Goal: Task Accomplishment & Management: Complete application form

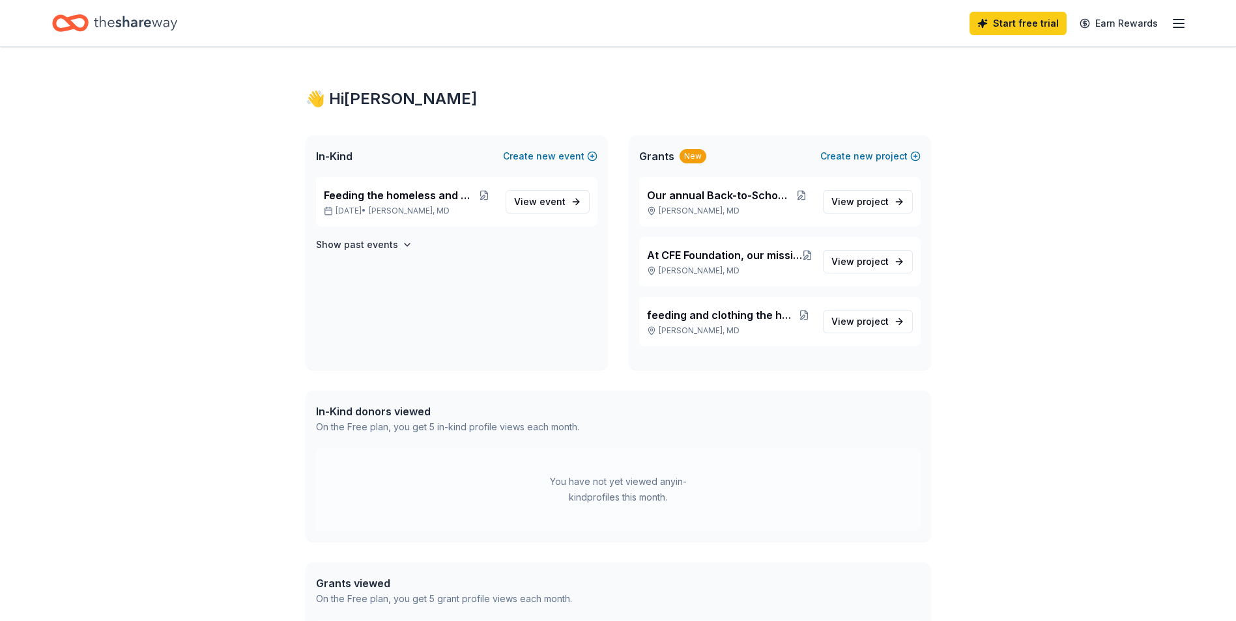
click at [929, 90] on div "👋 Hi [PERSON_NAME]" at bounding box center [617, 99] width 625 height 21
click at [696, 195] on span "Our annual Back-to-School event" at bounding box center [719, 196] width 144 height 16
click at [418, 189] on span "Feeding the homeless and children" at bounding box center [399, 196] width 150 height 16
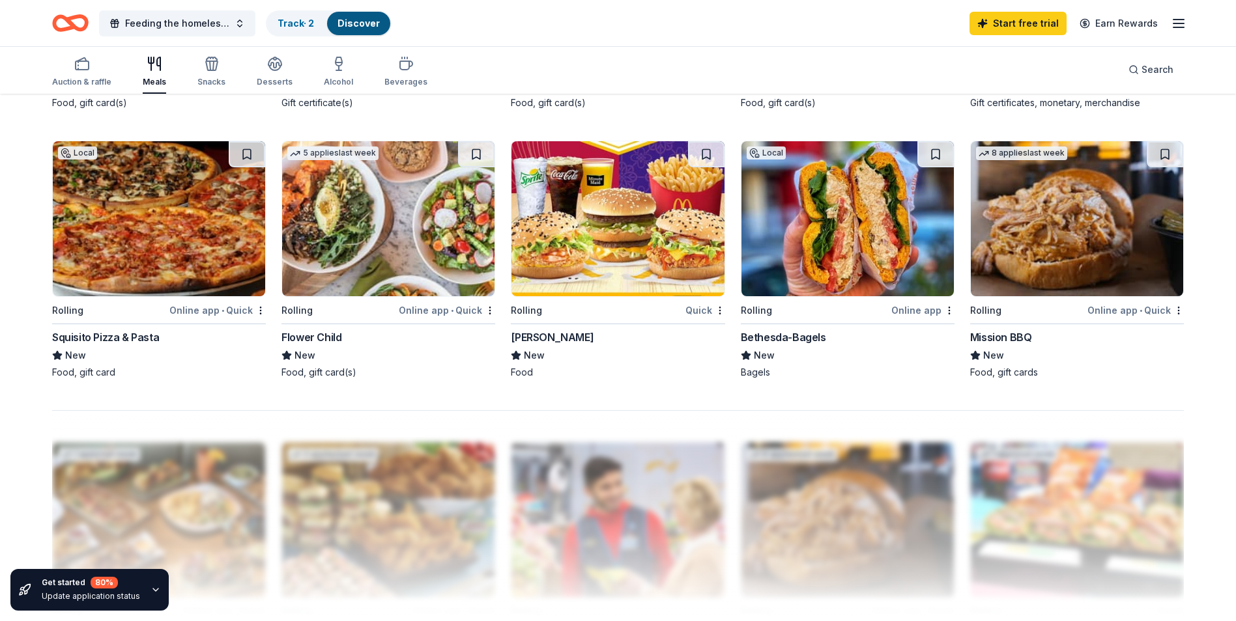
scroll to position [847, 0]
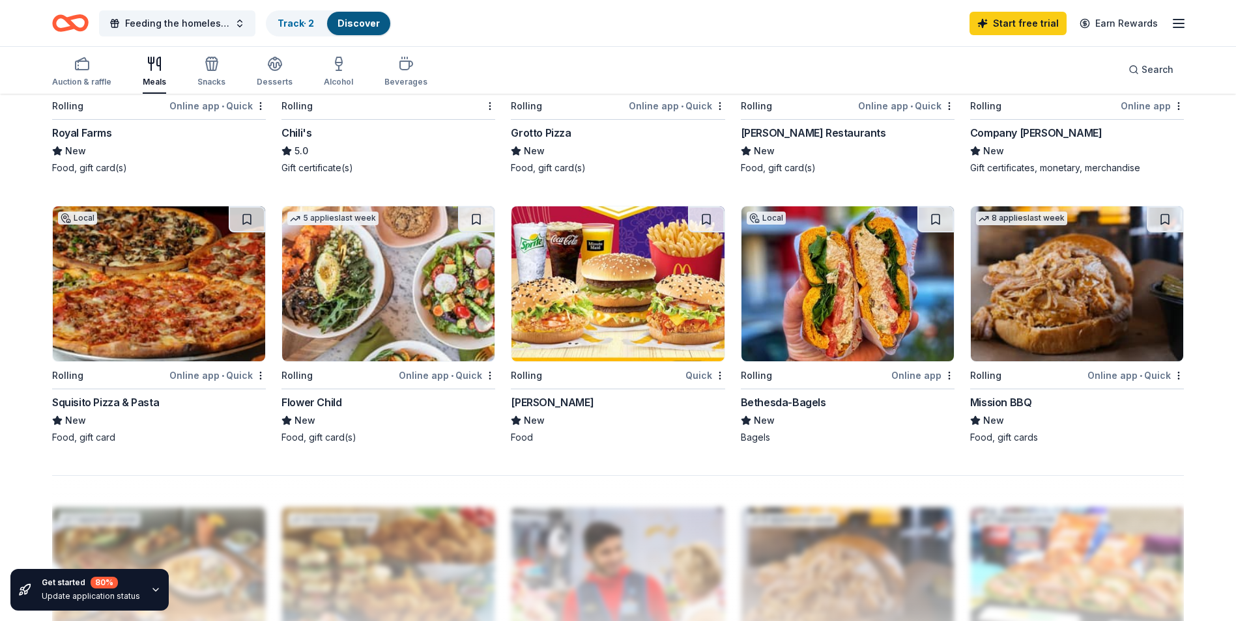
click at [171, 325] on img at bounding box center [159, 283] width 212 height 155
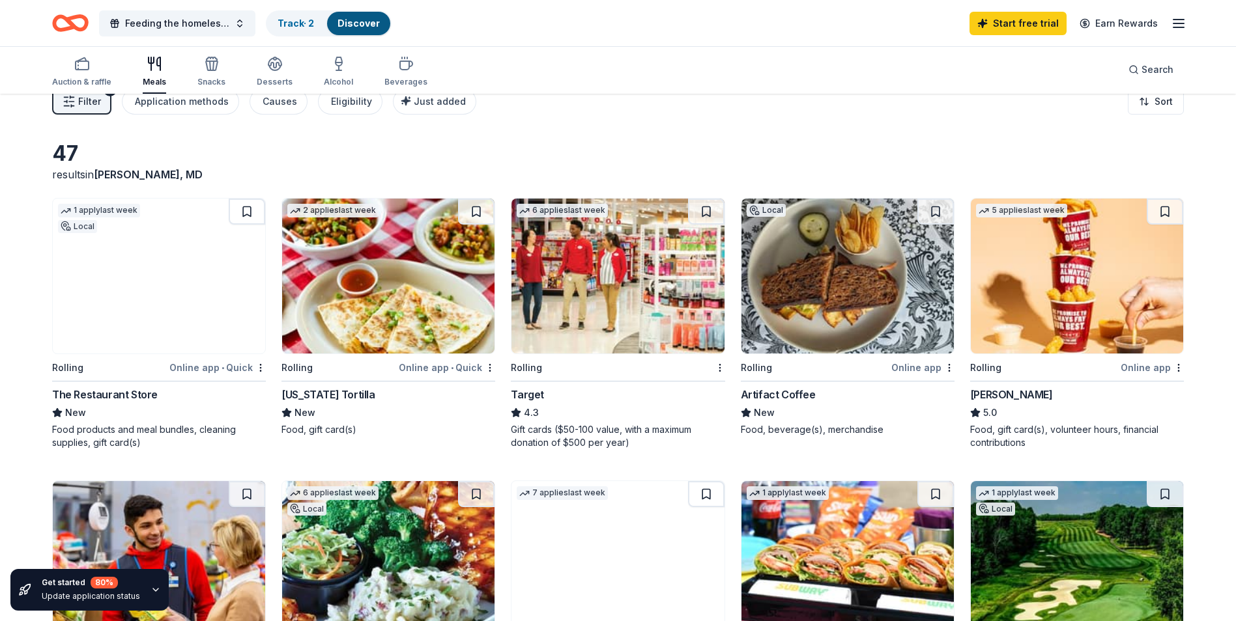
scroll to position [0, 0]
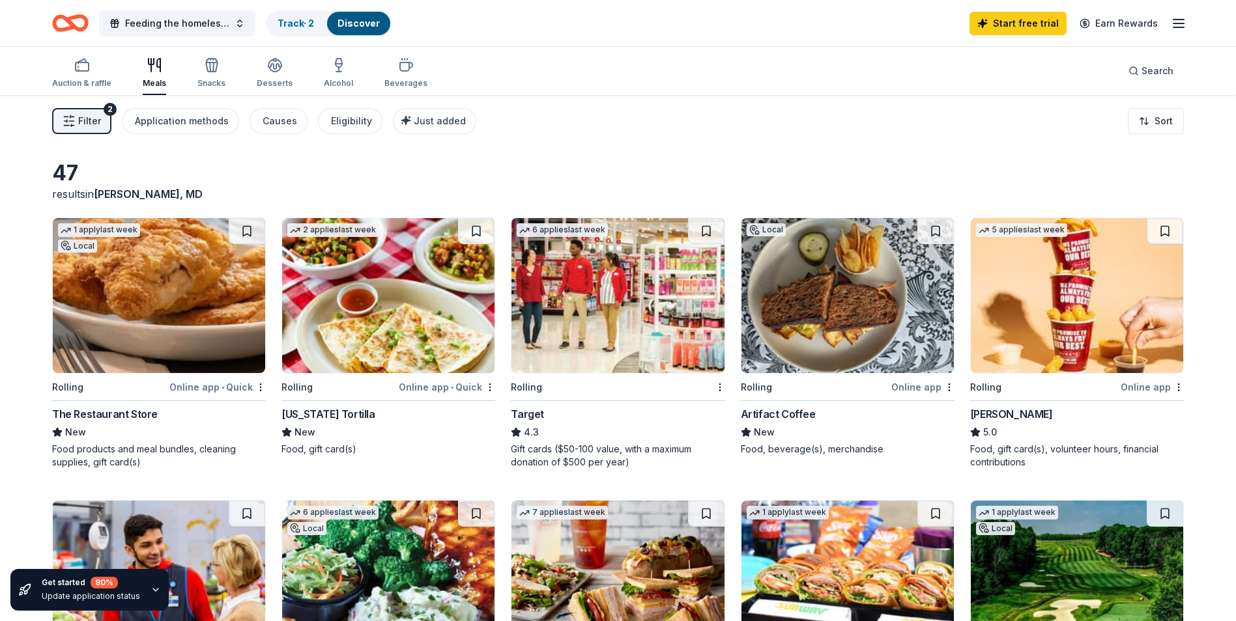
click at [152, 277] on img at bounding box center [159, 295] width 212 height 155
click at [641, 366] on img at bounding box center [617, 295] width 212 height 155
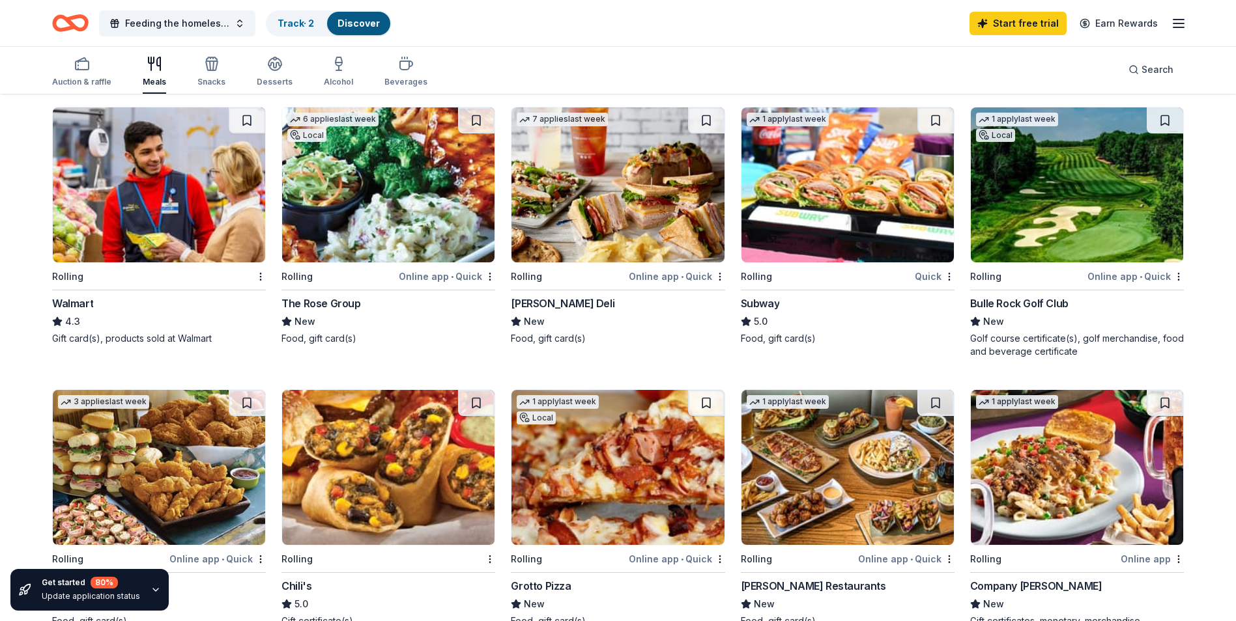
scroll to position [456, 0]
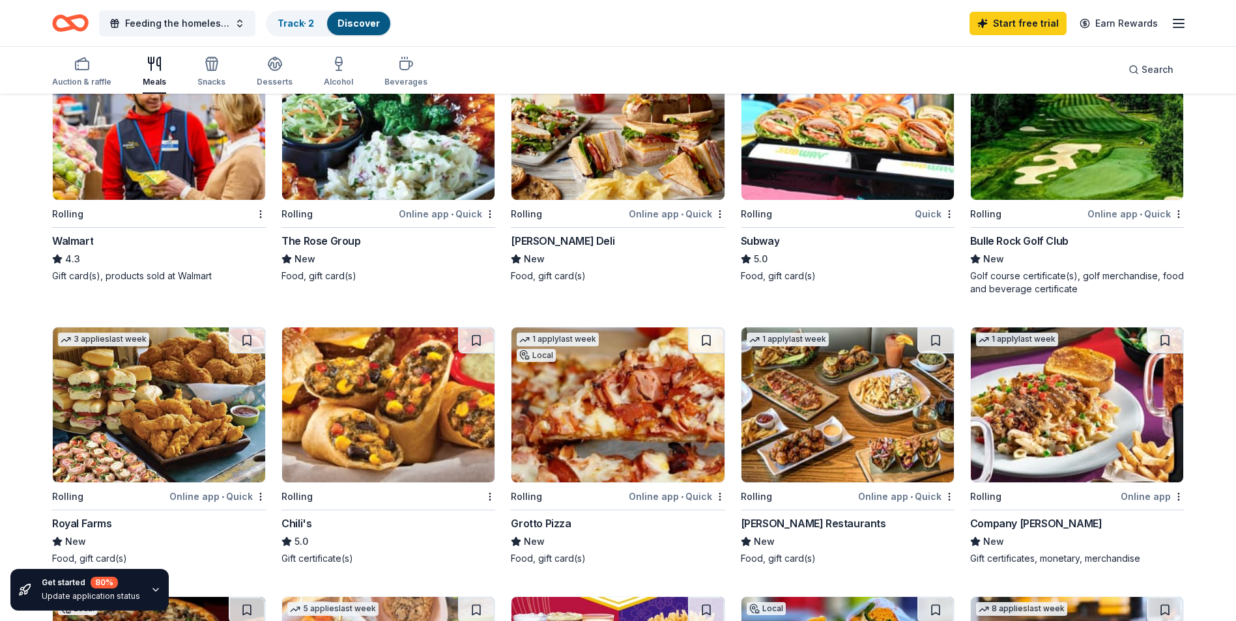
click at [1090, 410] on img at bounding box center [1076, 405] width 212 height 155
click at [1169, 340] on button at bounding box center [1164, 341] width 36 height 26
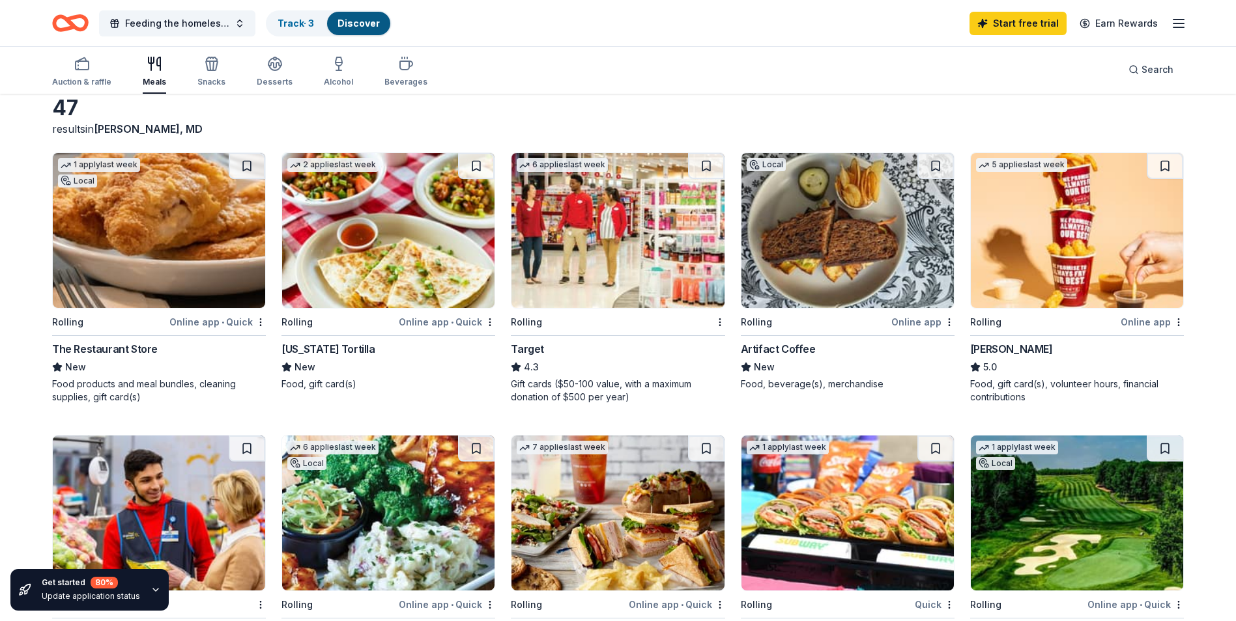
scroll to position [0, 0]
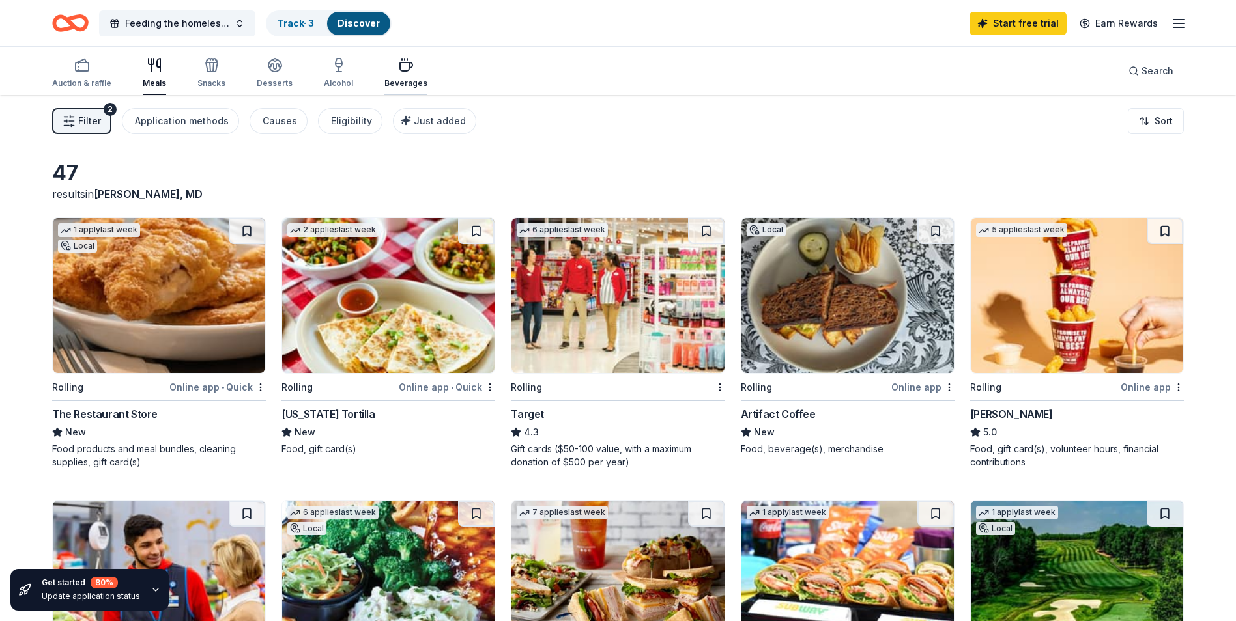
click at [388, 78] on div "Beverages" at bounding box center [405, 83] width 43 height 10
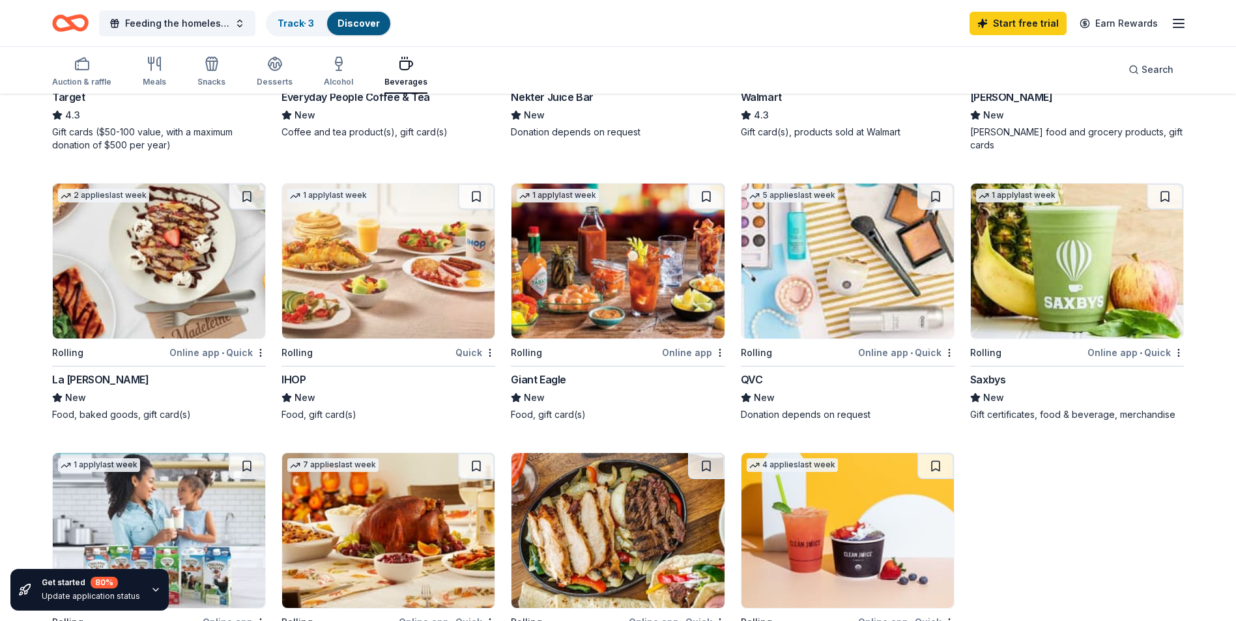
scroll to position [586, 0]
click at [853, 287] on img at bounding box center [847, 261] width 212 height 155
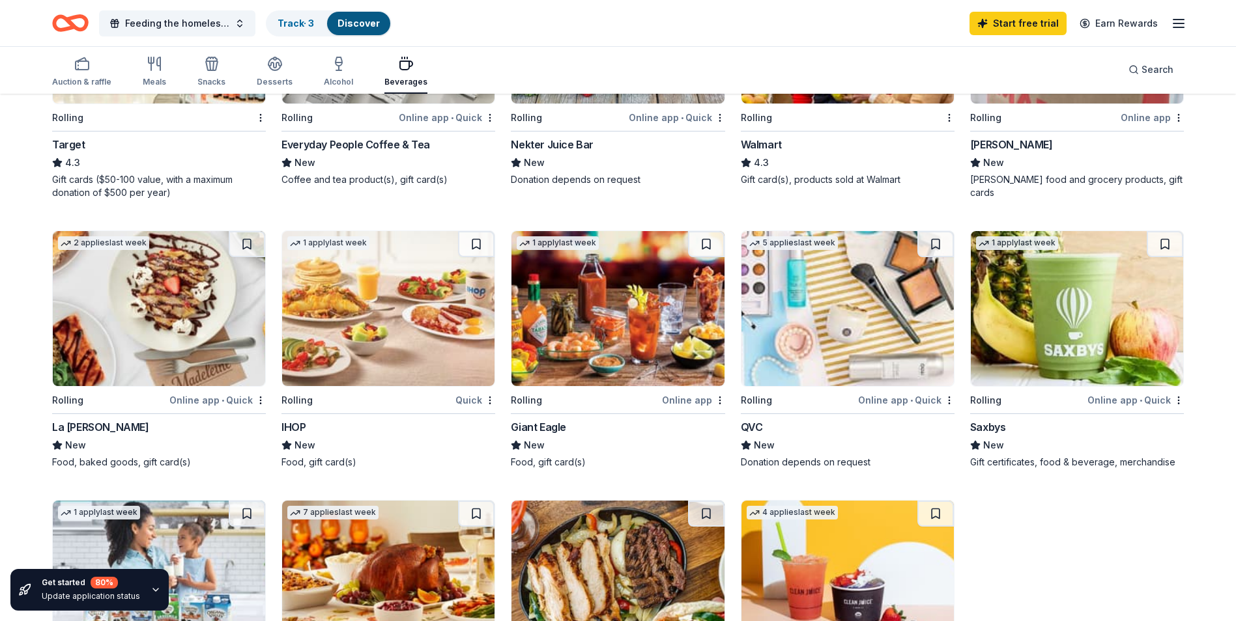
scroll to position [521, 0]
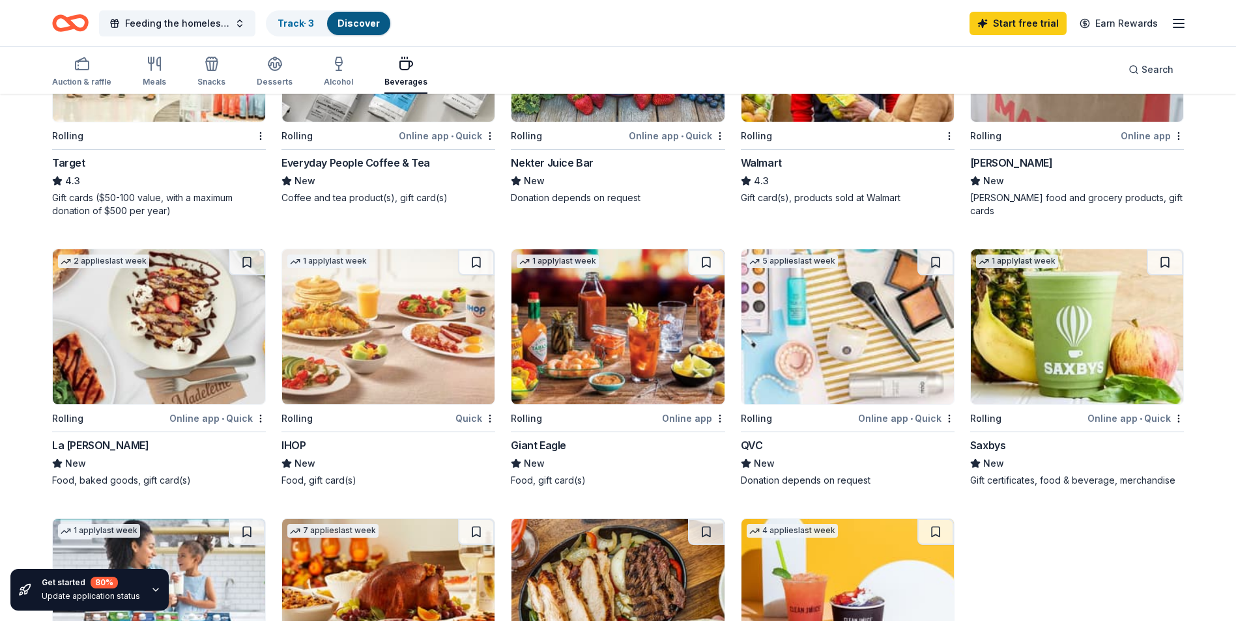
click at [665, 318] on img at bounding box center [617, 326] width 212 height 155
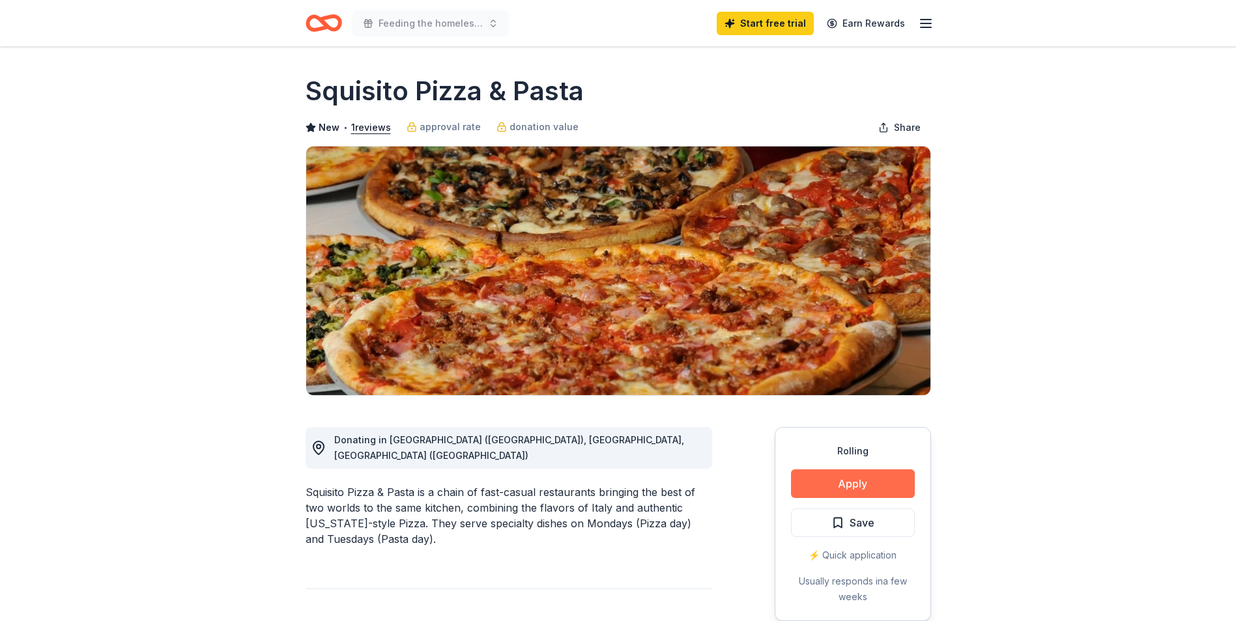
click at [840, 490] on button "Apply" at bounding box center [853, 484] width 124 height 29
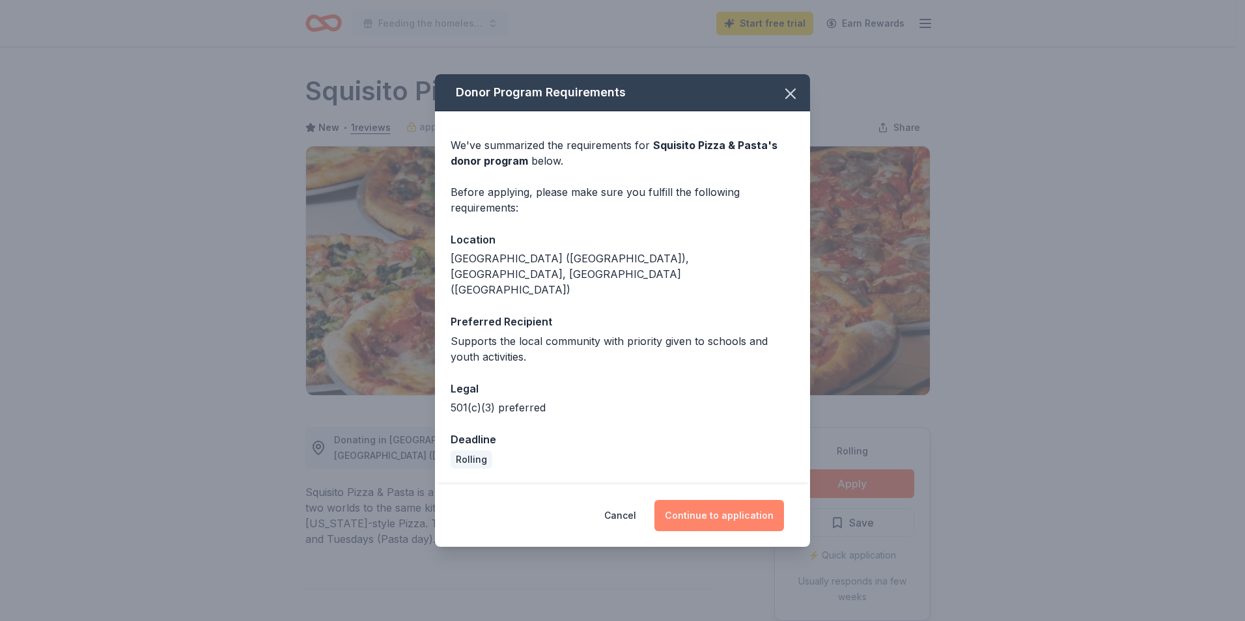
click at [741, 505] on button "Continue to application" at bounding box center [720, 515] width 130 height 31
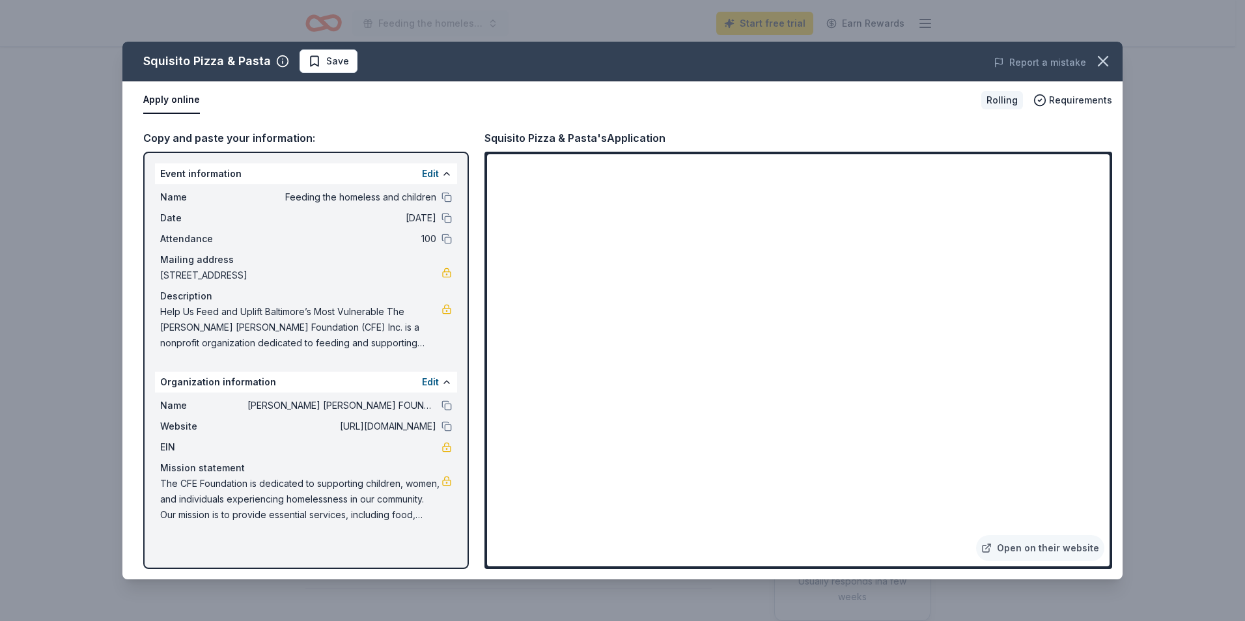
click at [188, 98] on button "Apply online" at bounding box center [171, 100] width 57 height 27
drag, startPoint x: 249, startPoint y: 412, endPoint x: 290, endPoint y: 401, distance: 41.9
click at [290, 401] on span "CHINYERE-FLORENCE EMMANUEL FOUNDATION (CFE) INC" at bounding box center [342, 406] width 189 height 16
drag, startPoint x: 378, startPoint y: 328, endPoint x: 356, endPoint y: 330, distance: 21.7
click at [360, 330] on span "Help Us Feed and Uplift Baltimore’s Most Vulnerable The Chinyere-Florence Emman…" at bounding box center [300, 327] width 281 height 47
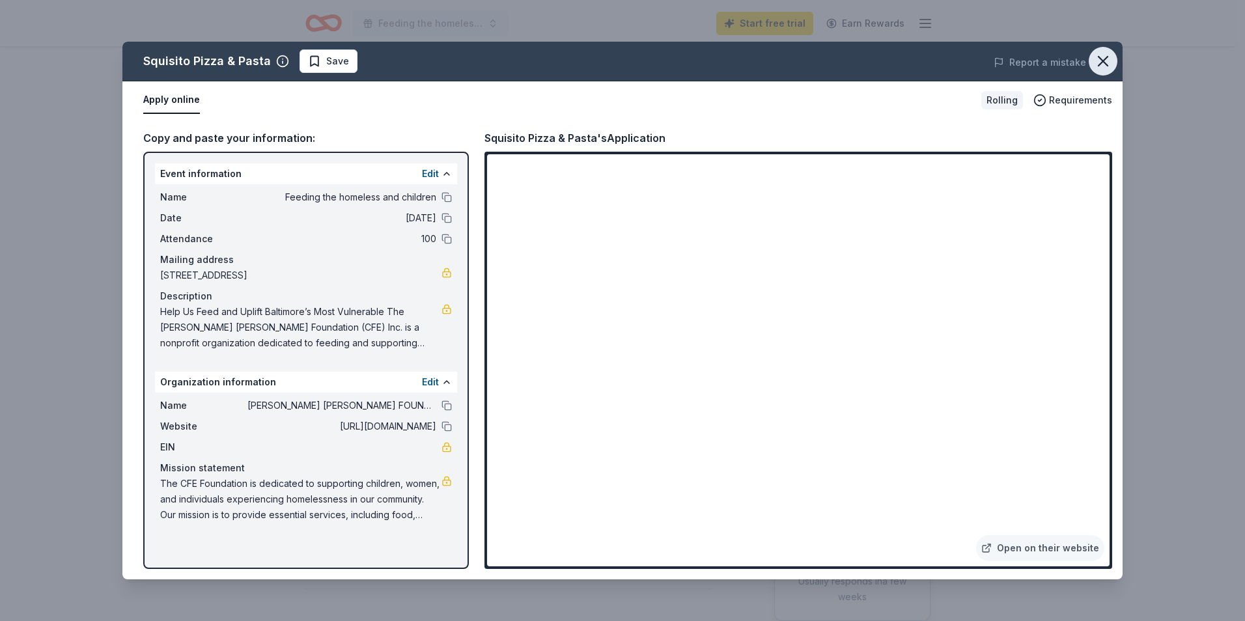
click at [1101, 60] on icon "button" at bounding box center [1103, 61] width 18 height 18
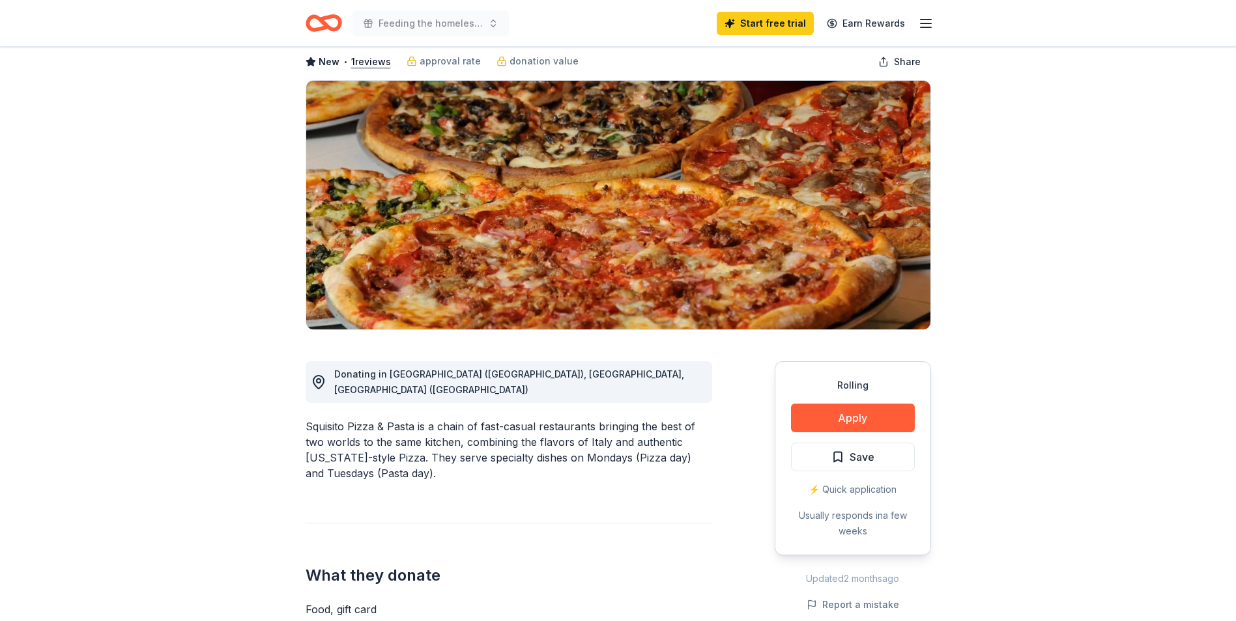
scroll to position [65, 0]
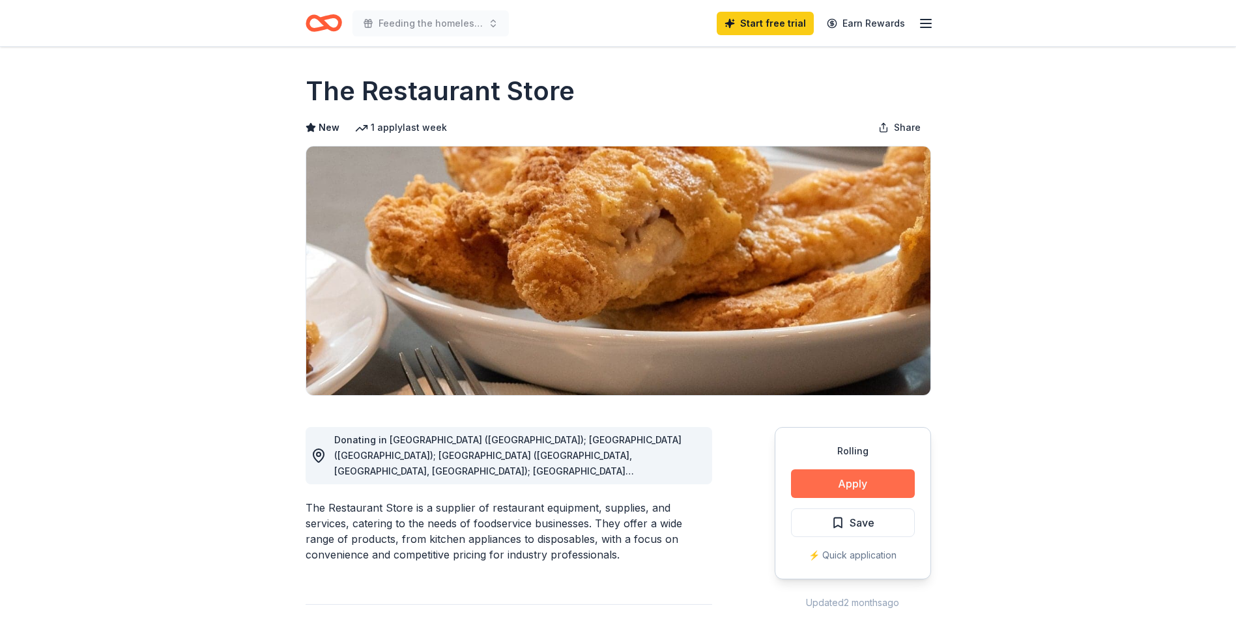
click at [833, 490] on button "Apply" at bounding box center [853, 484] width 124 height 29
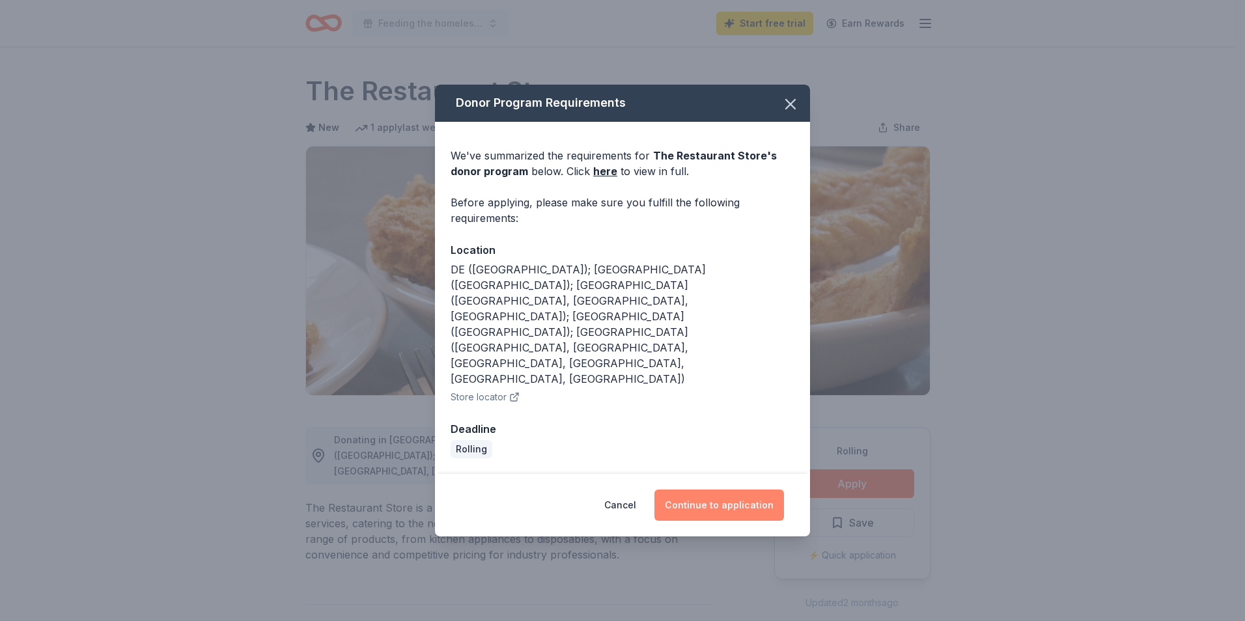
click at [721, 490] on button "Continue to application" at bounding box center [720, 505] width 130 height 31
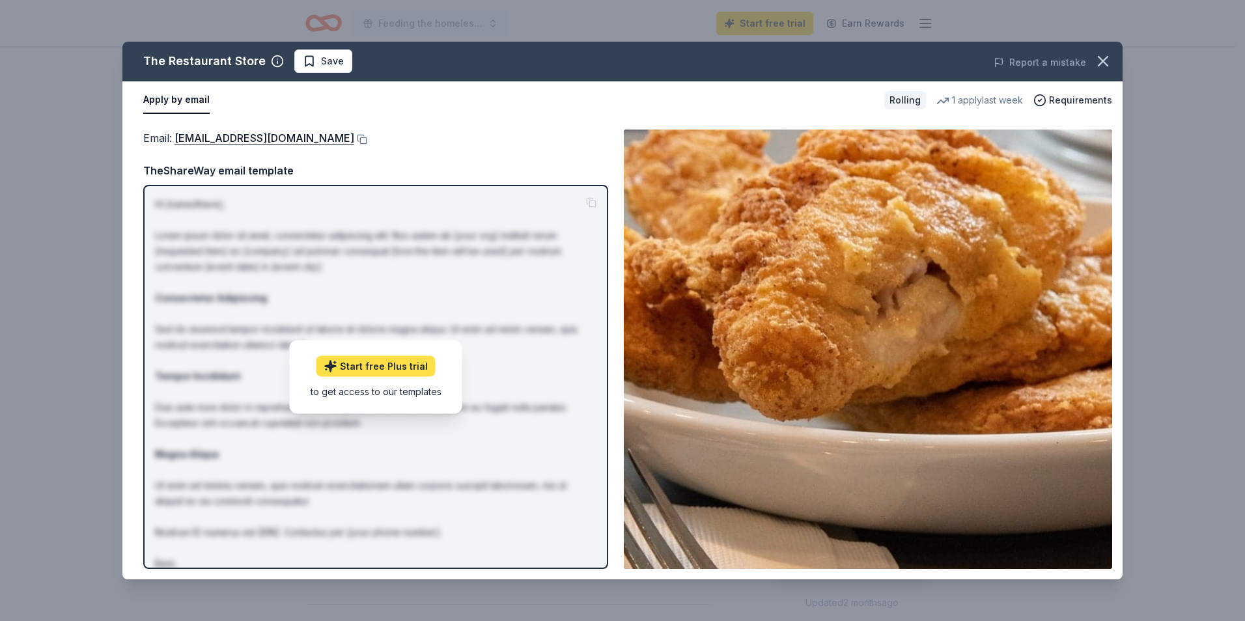
click at [378, 371] on link "Start free Plus trial" at bounding box center [376, 366] width 119 height 21
click at [1105, 61] on icon "button" at bounding box center [1103, 61] width 18 height 18
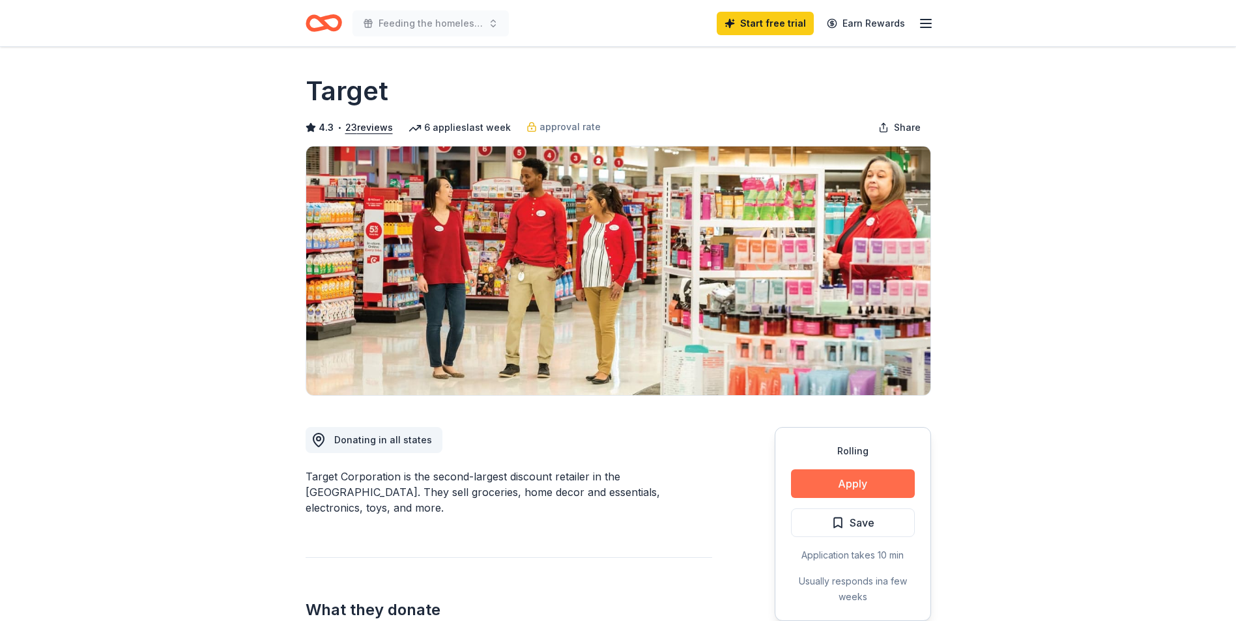
click at [841, 487] on button "Apply" at bounding box center [853, 484] width 124 height 29
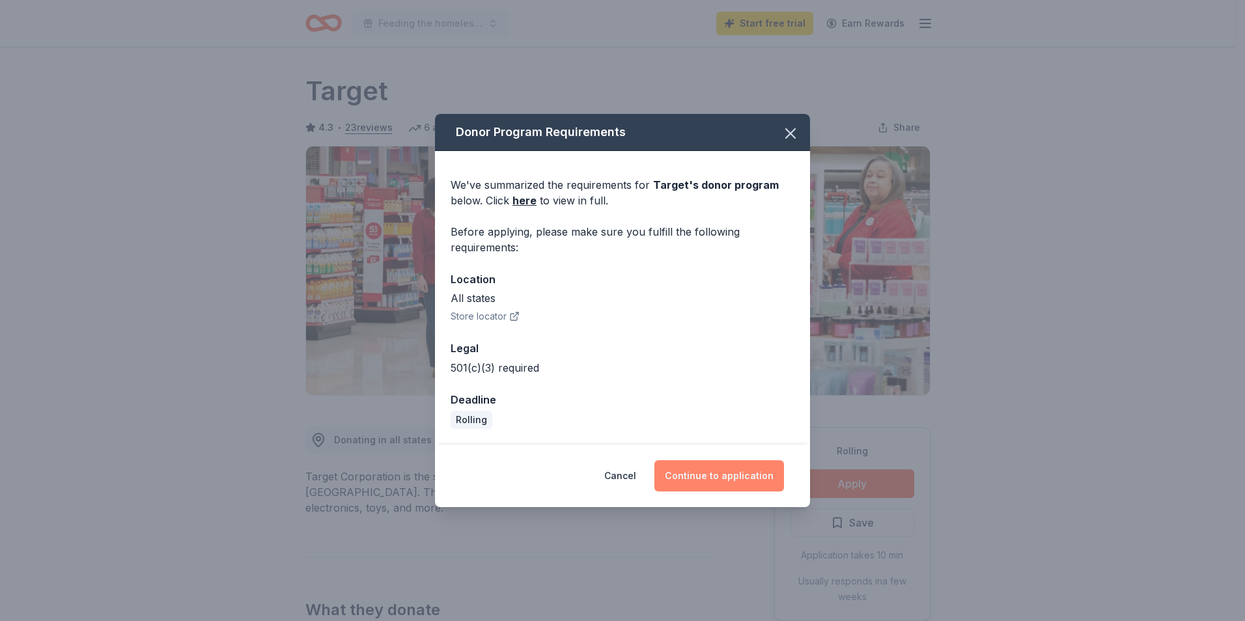
click at [720, 476] on button "Continue to application" at bounding box center [720, 475] width 130 height 31
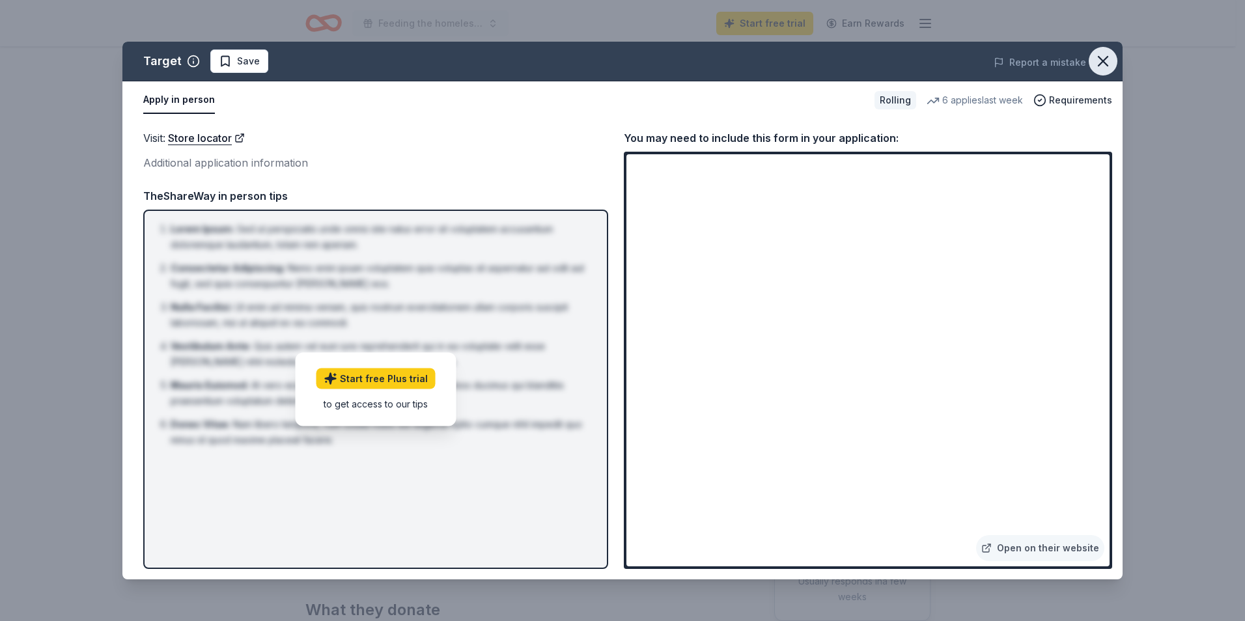
click at [1103, 59] on icon "button" at bounding box center [1103, 61] width 18 height 18
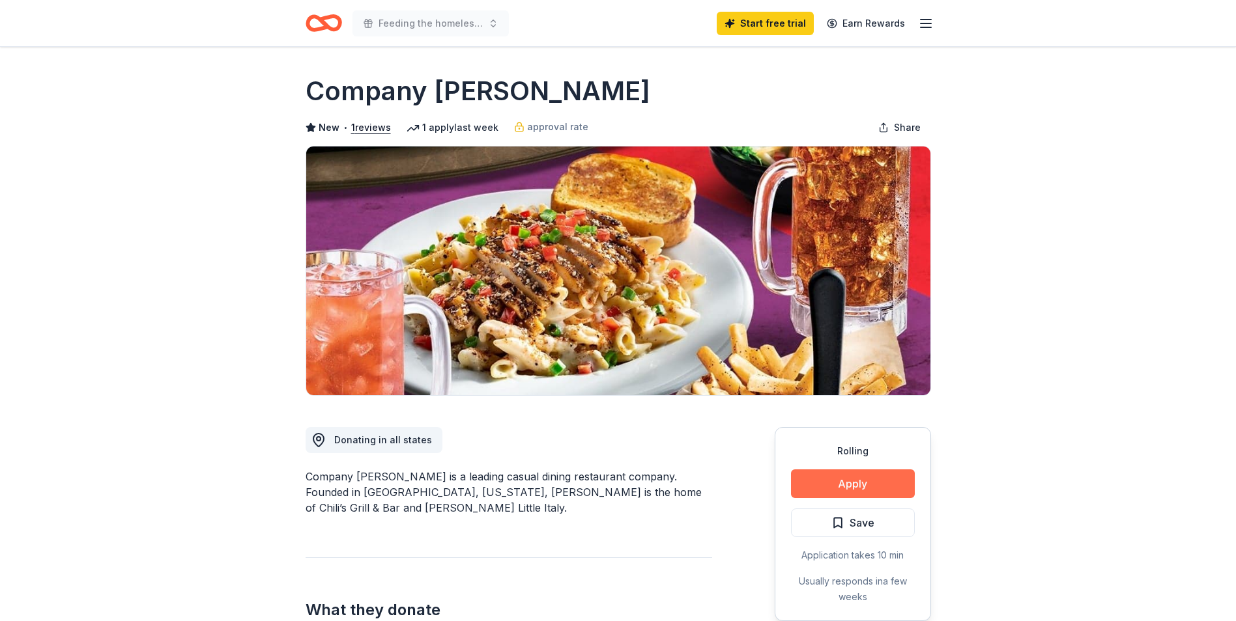
click at [860, 483] on button "Apply" at bounding box center [853, 484] width 124 height 29
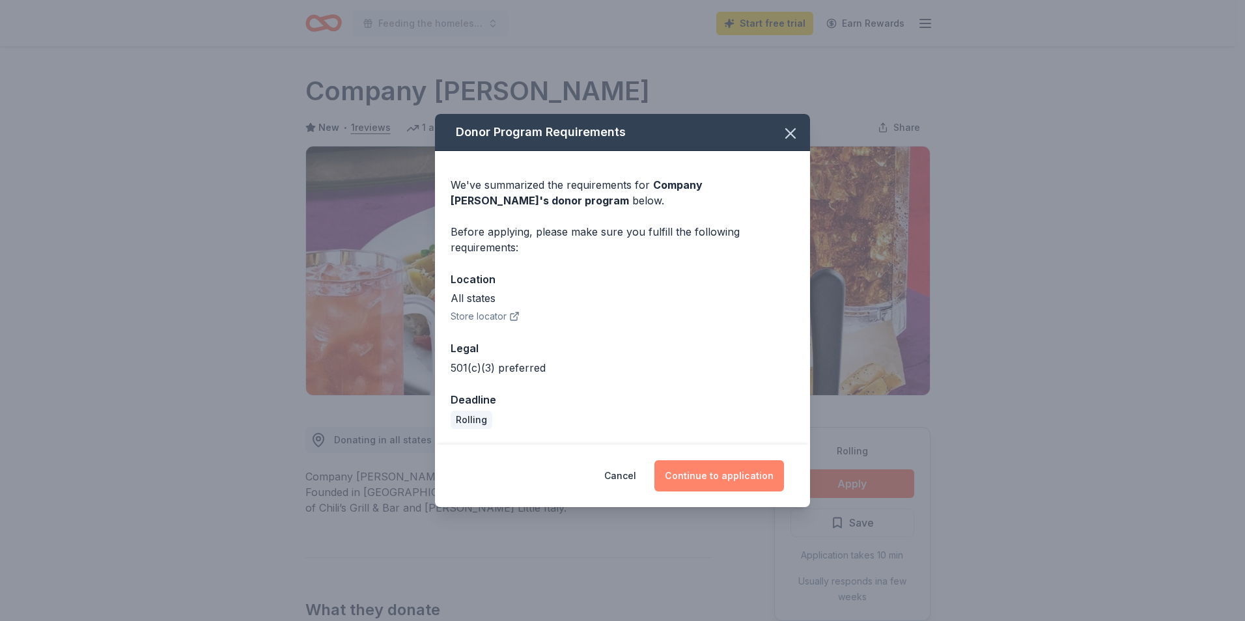
click at [679, 473] on button "Continue to application" at bounding box center [720, 475] width 130 height 31
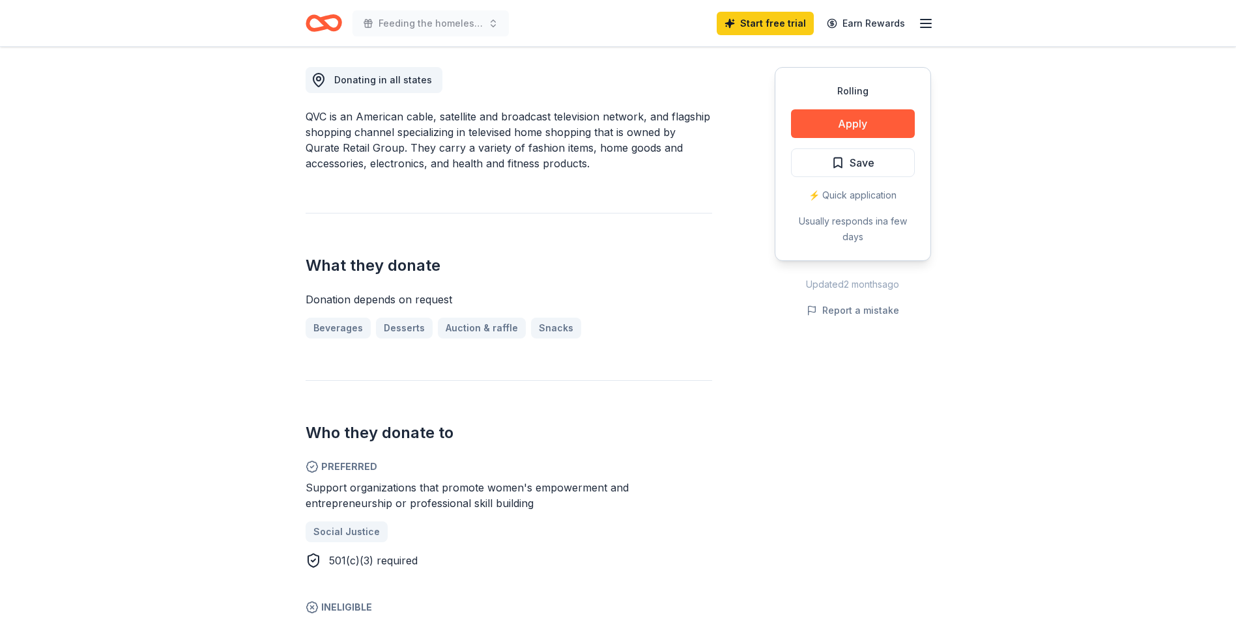
scroll to position [326, 0]
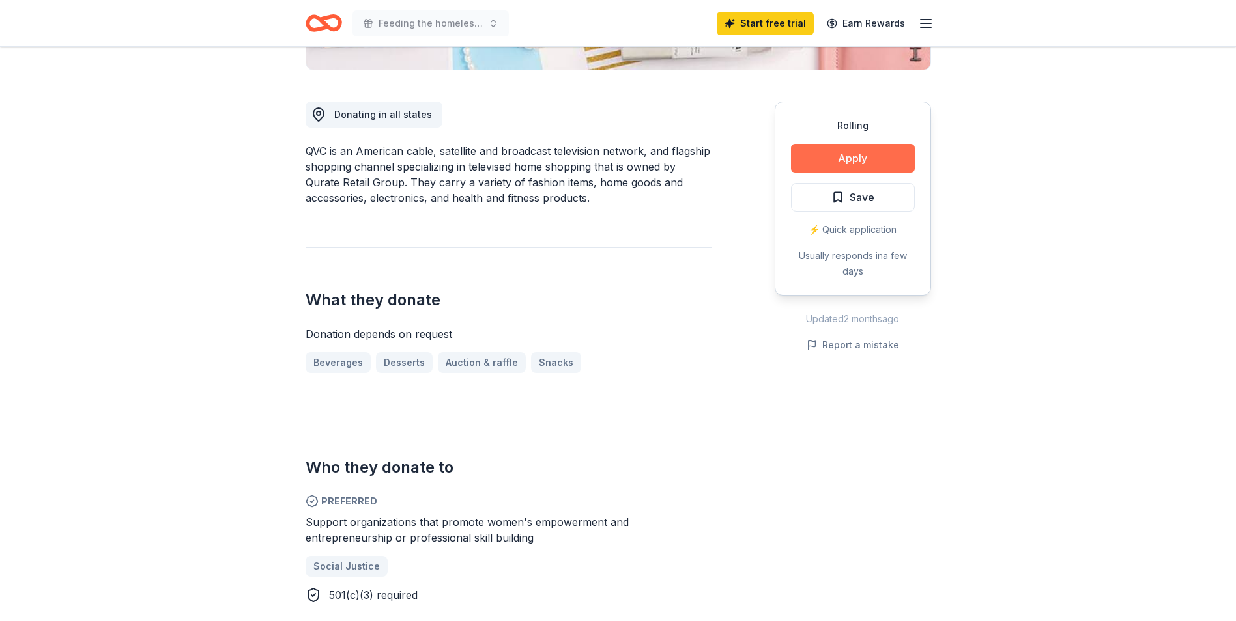
click at [829, 160] on button "Apply" at bounding box center [853, 158] width 124 height 29
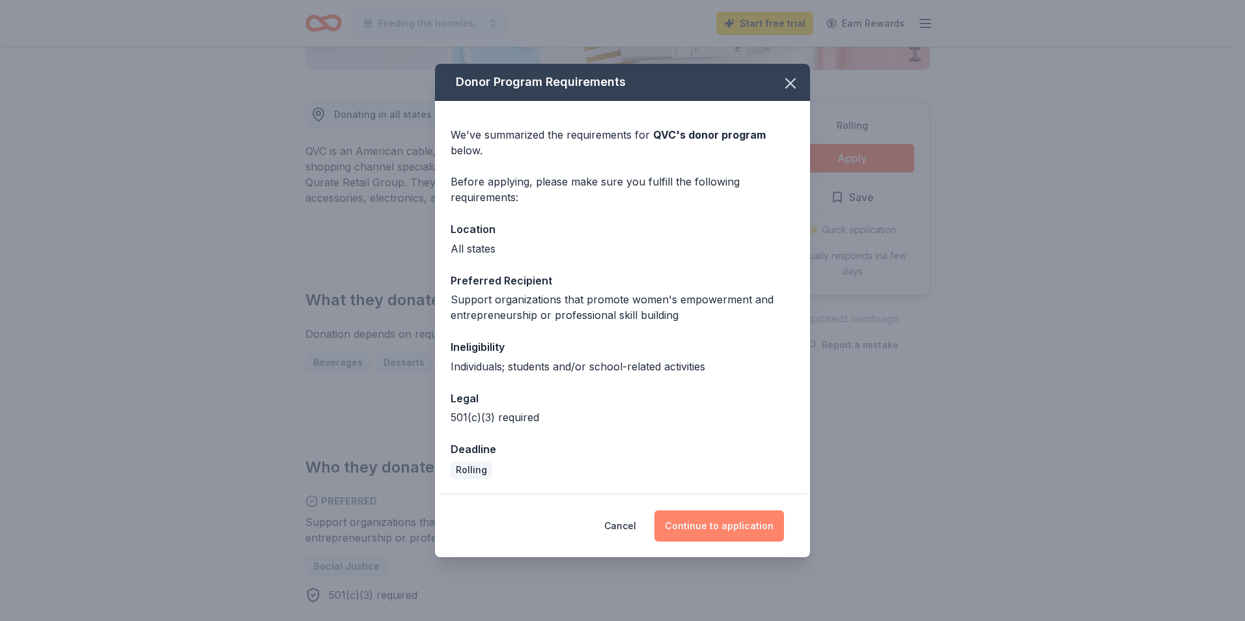
click at [747, 522] on button "Continue to application" at bounding box center [720, 526] width 130 height 31
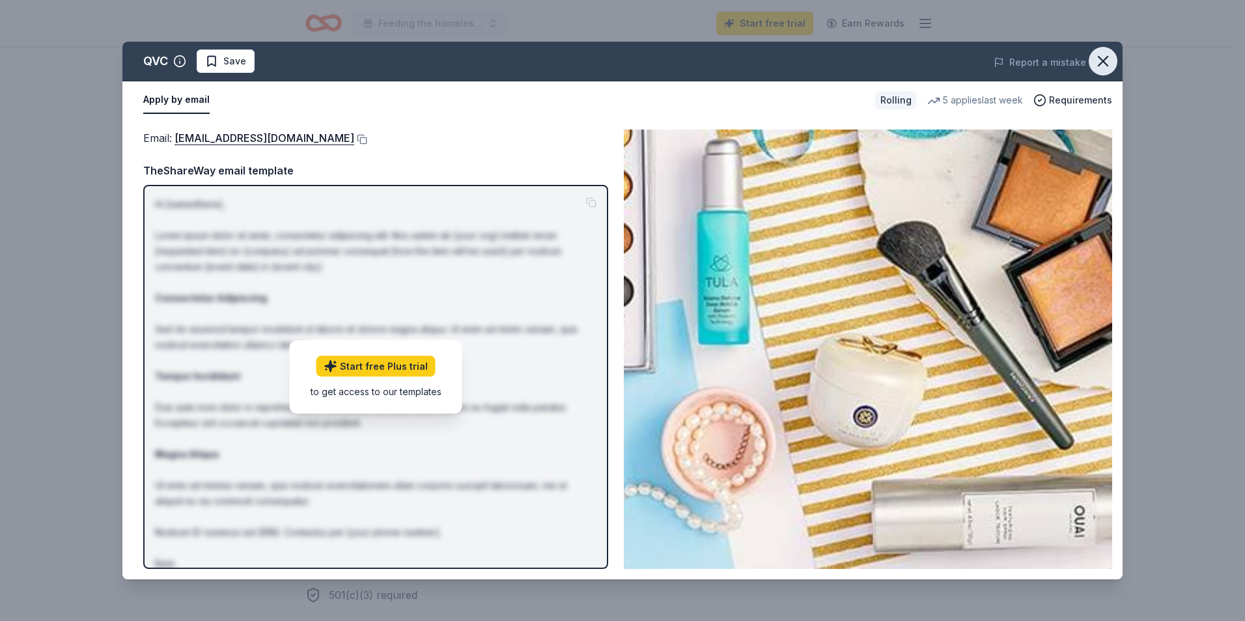
click at [1094, 57] on icon "button" at bounding box center [1103, 61] width 18 height 18
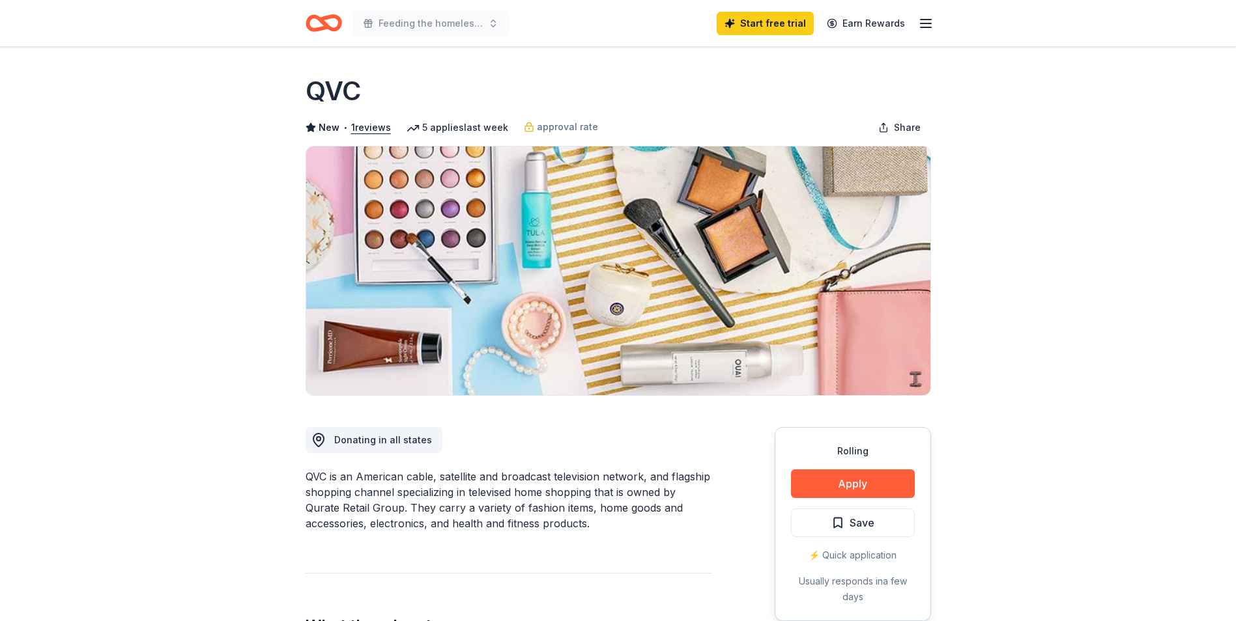
scroll to position [0, 0]
